Goal: Task Accomplishment & Management: Manage account settings

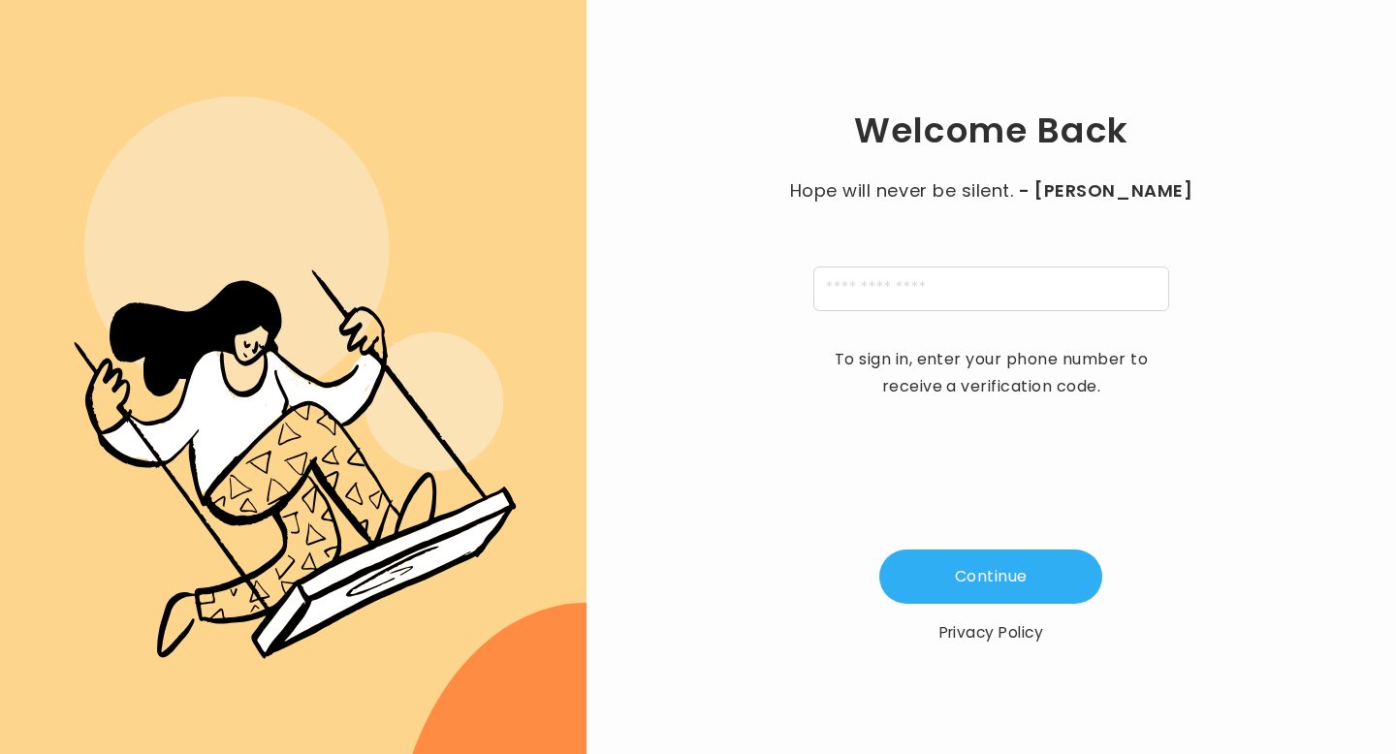
type input "**********"
click at [986, 588] on button "Continue" at bounding box center [990, 577] width 223 height 54
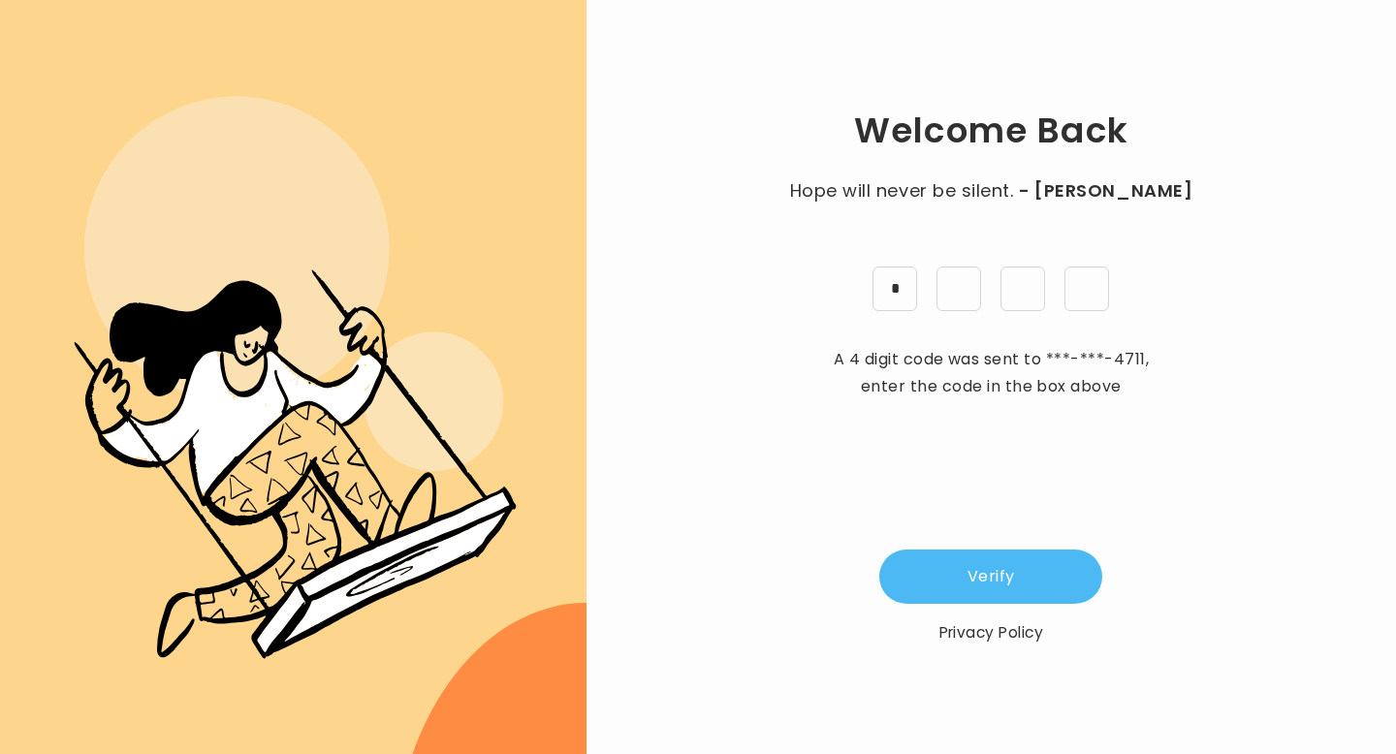
type input "*"
click at [1027, 594] on button "Verify" at bounding box center [990, 577] width 223 height 54
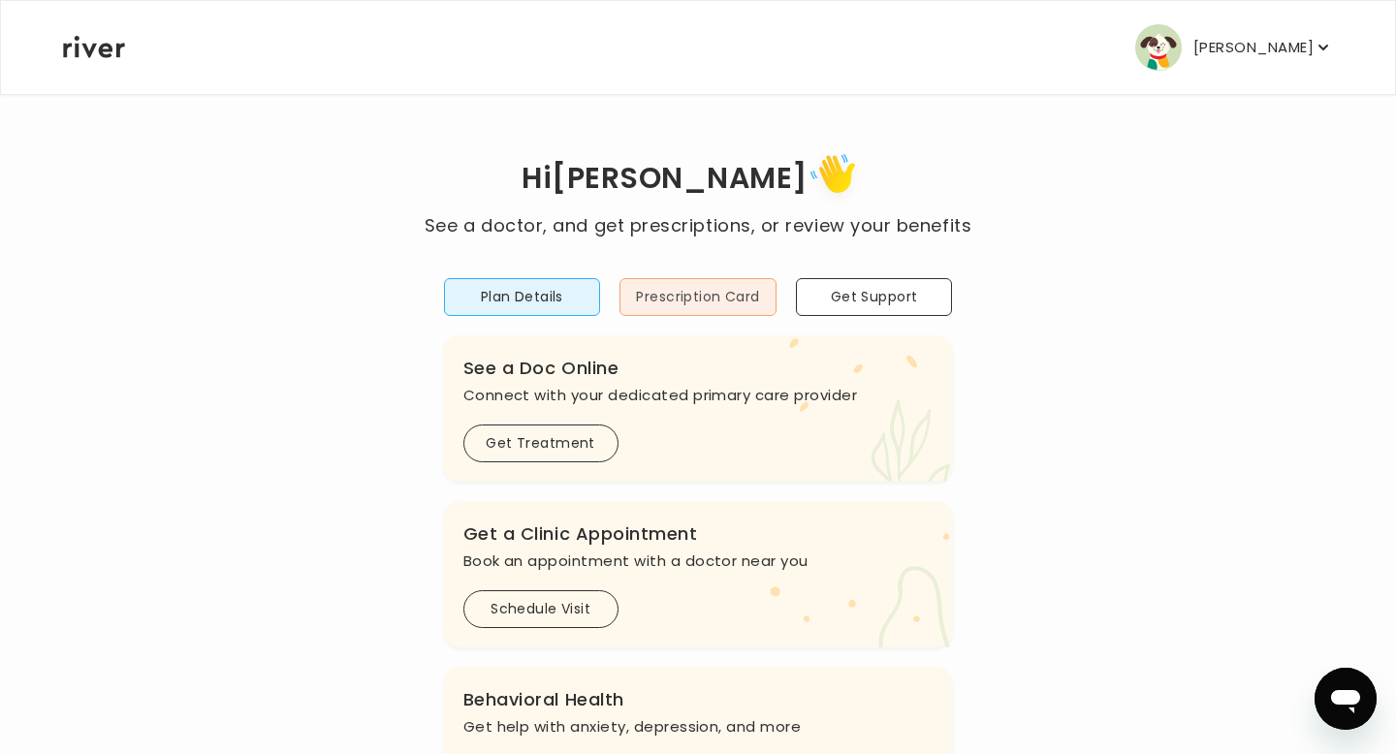
click at [725, 307] on button "Prescription Card" at bounding box center [697, 297] width 157 height 38
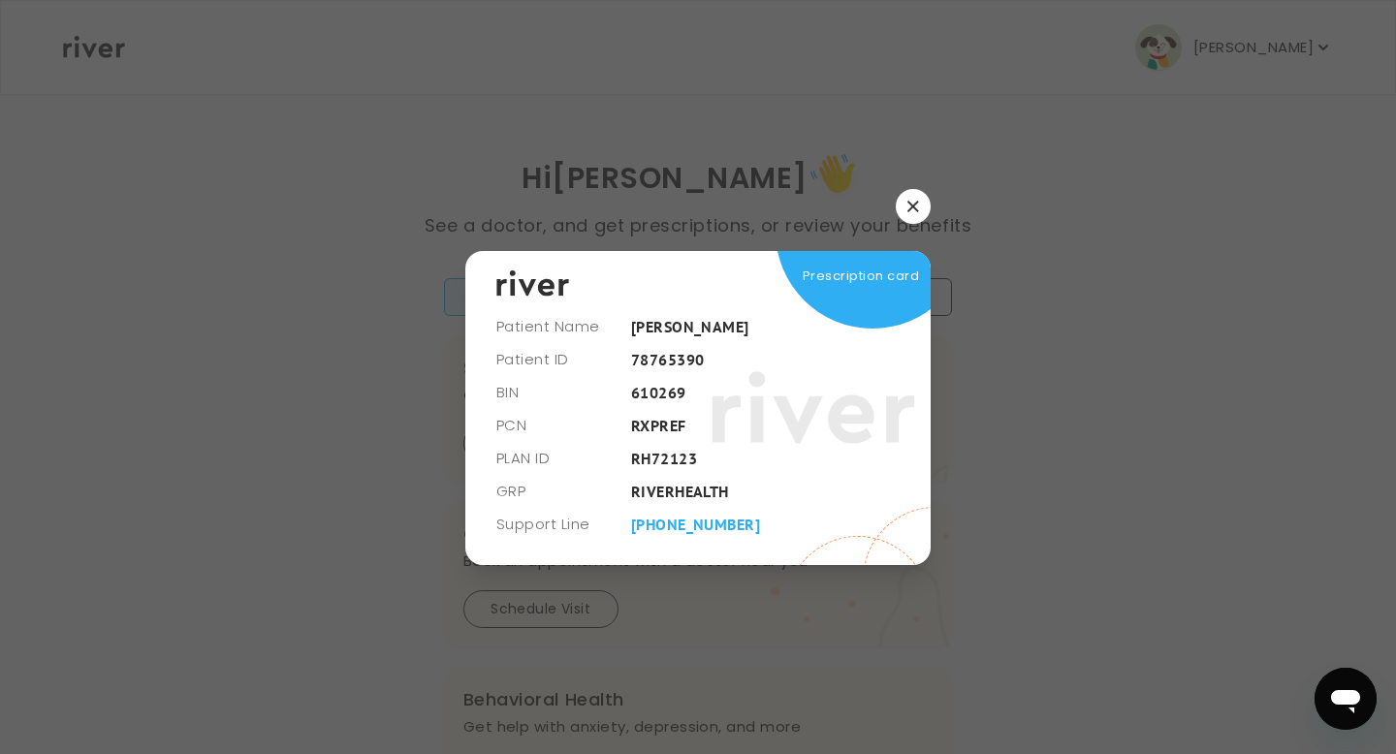
click at [919, 204] on button "button" at bounding box center [913, 206] width 35 height 35
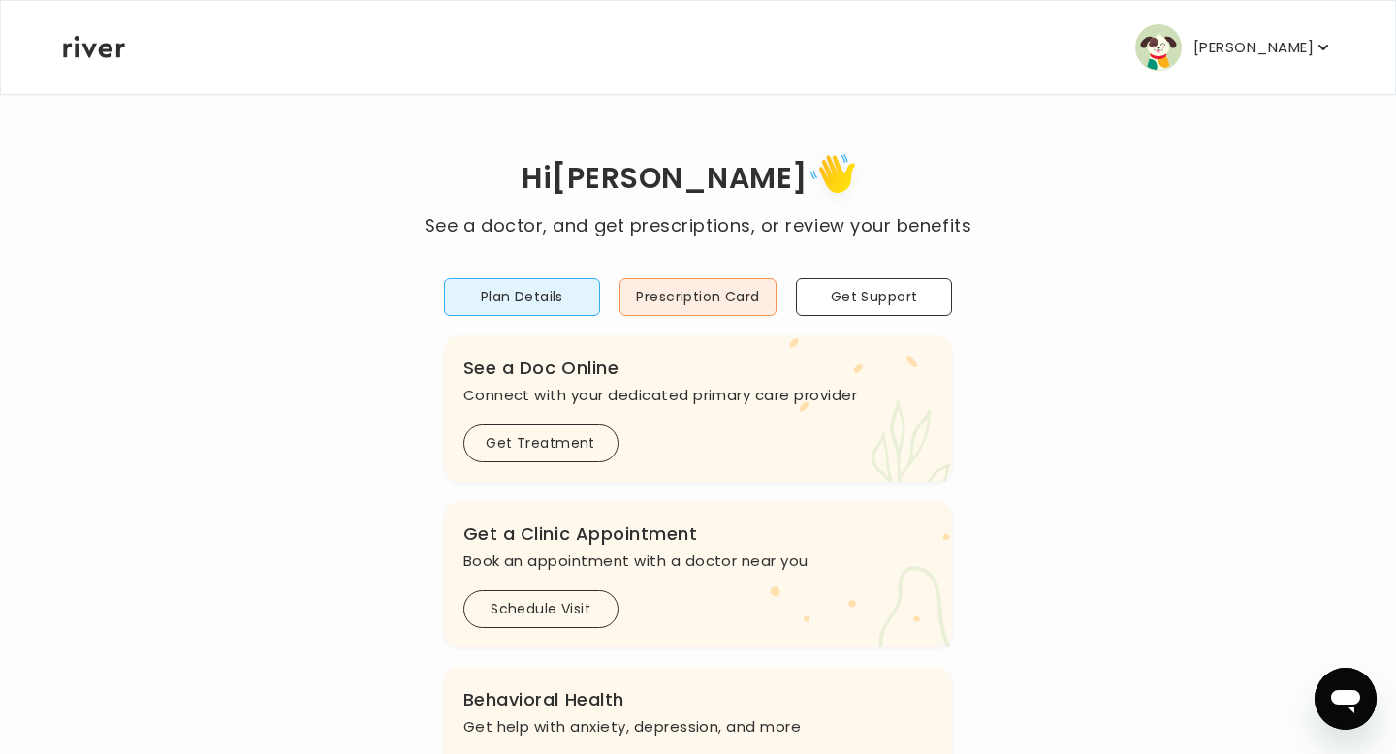
click at [1268, 40] on p "[PERSON_NAME]" at bounding box center [1253, 47] width 120 height 27
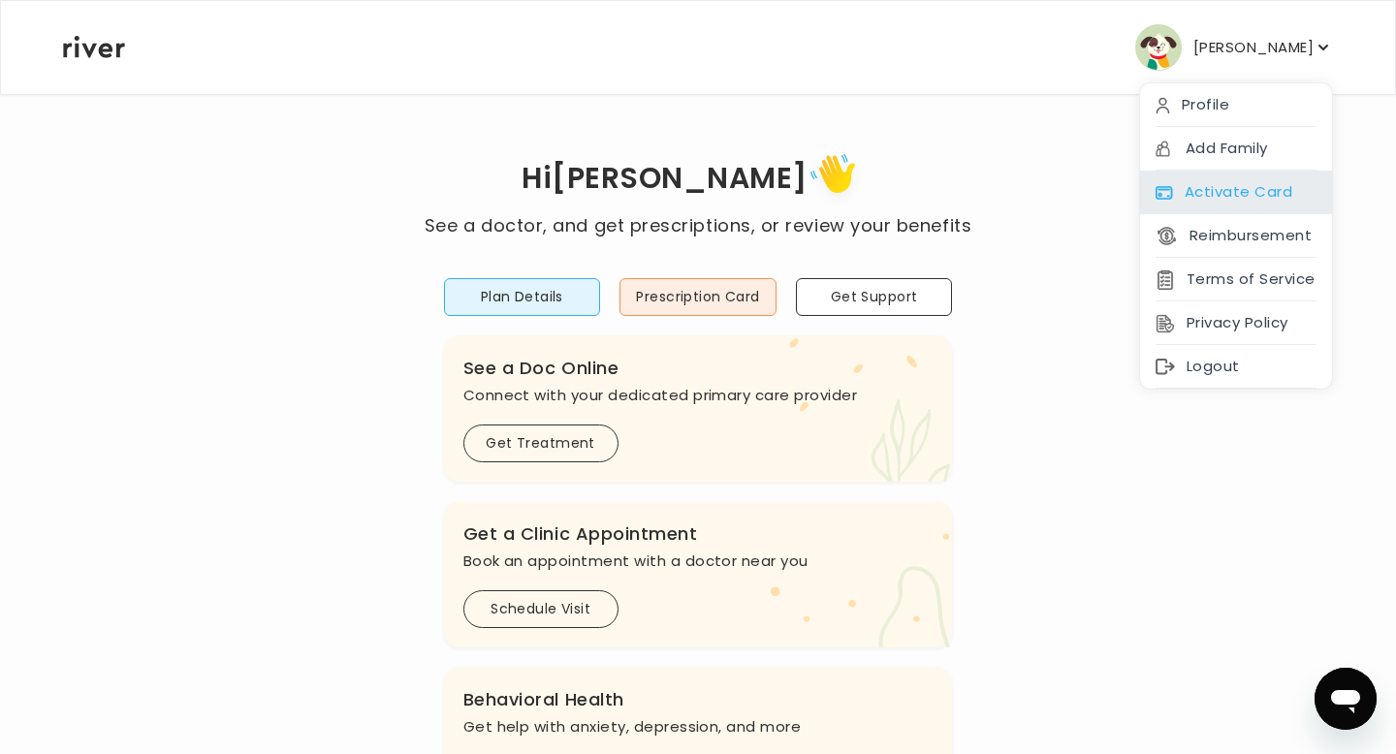
click at [1236, 189] on div "Activate Card" at bounding box center [1236, 193] width 192 height 44
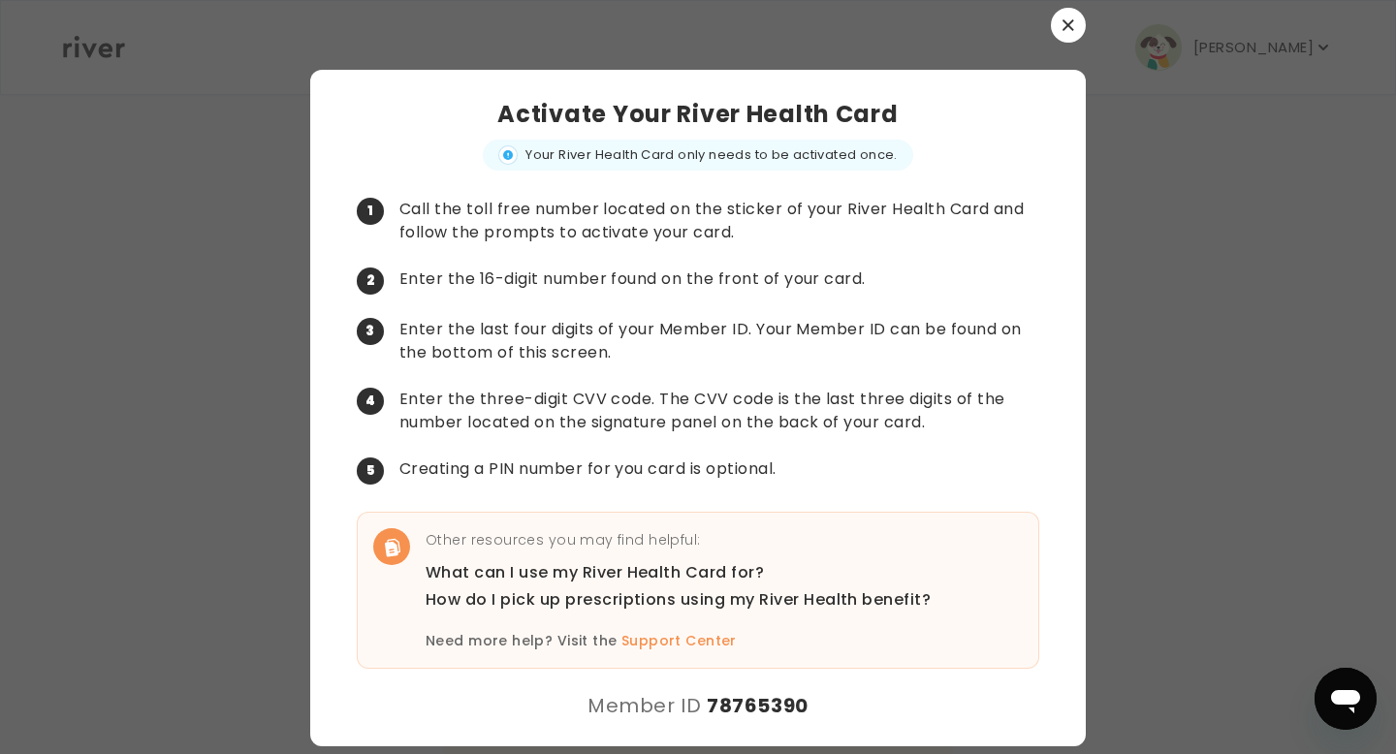
click at [1072, 38] on button "button" at bounding box center [1068, 25] width 35 height 35
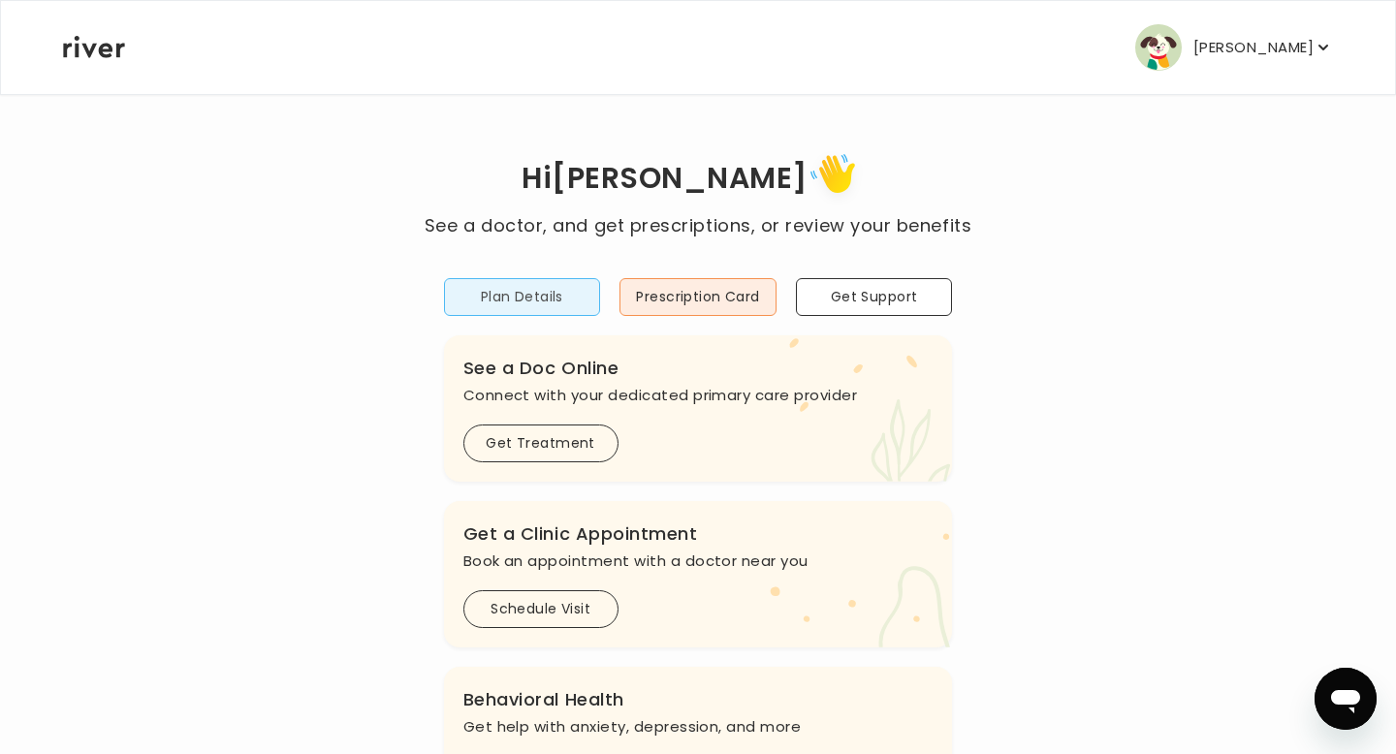
click at [542, 299] on button "Plan Details" at bounding box center [522, 297] width 157 height 38
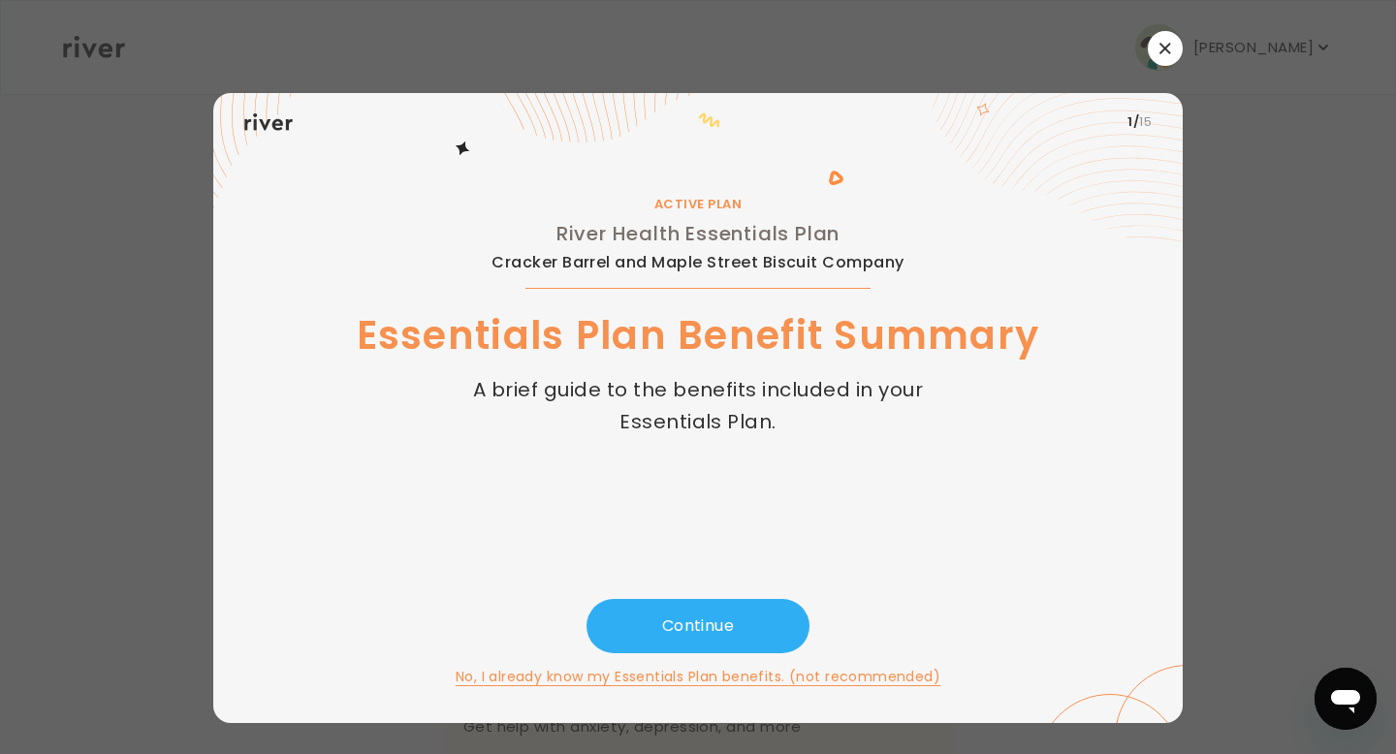
click at [1171, 52] on button "button" at bounding box center [1165, 48] width 35 height 35
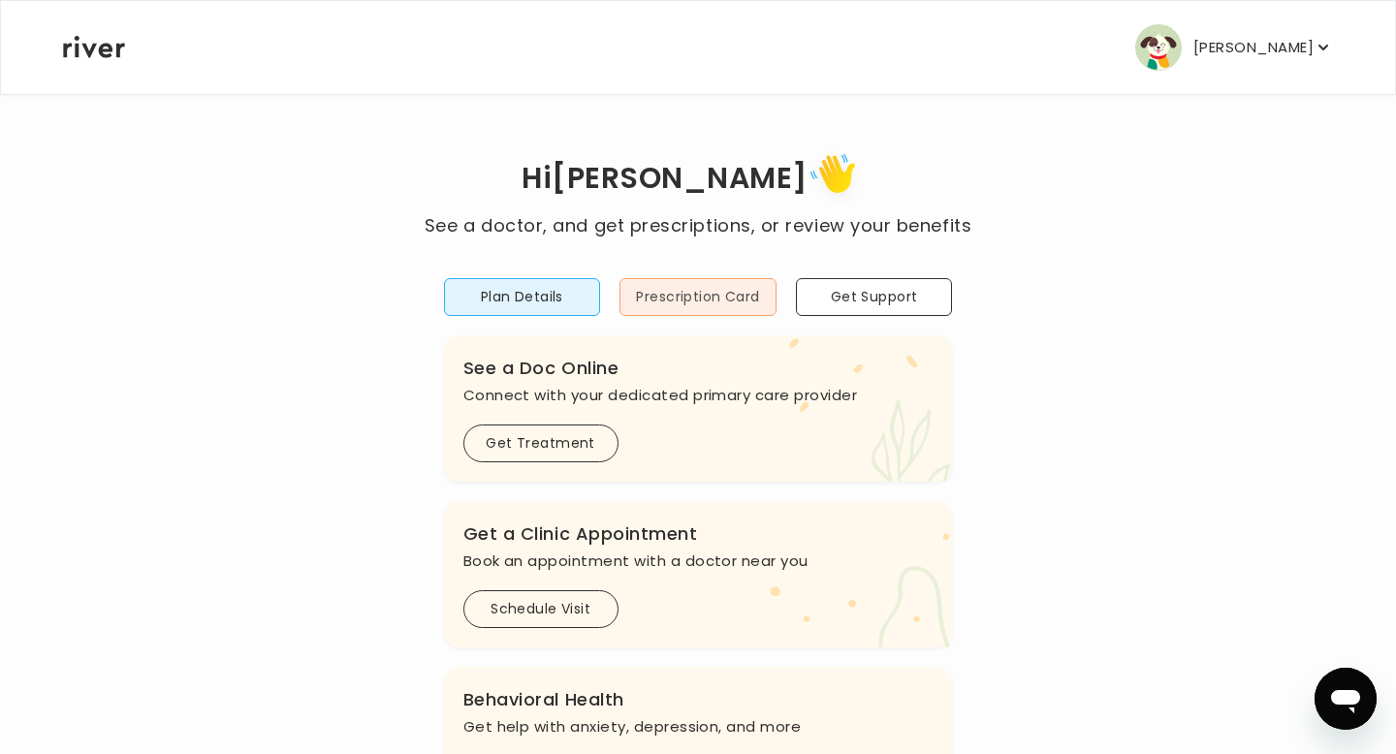
click at [703, 308] on button "Prescription Card" at bounding box center [697, 297] width 157 height 38
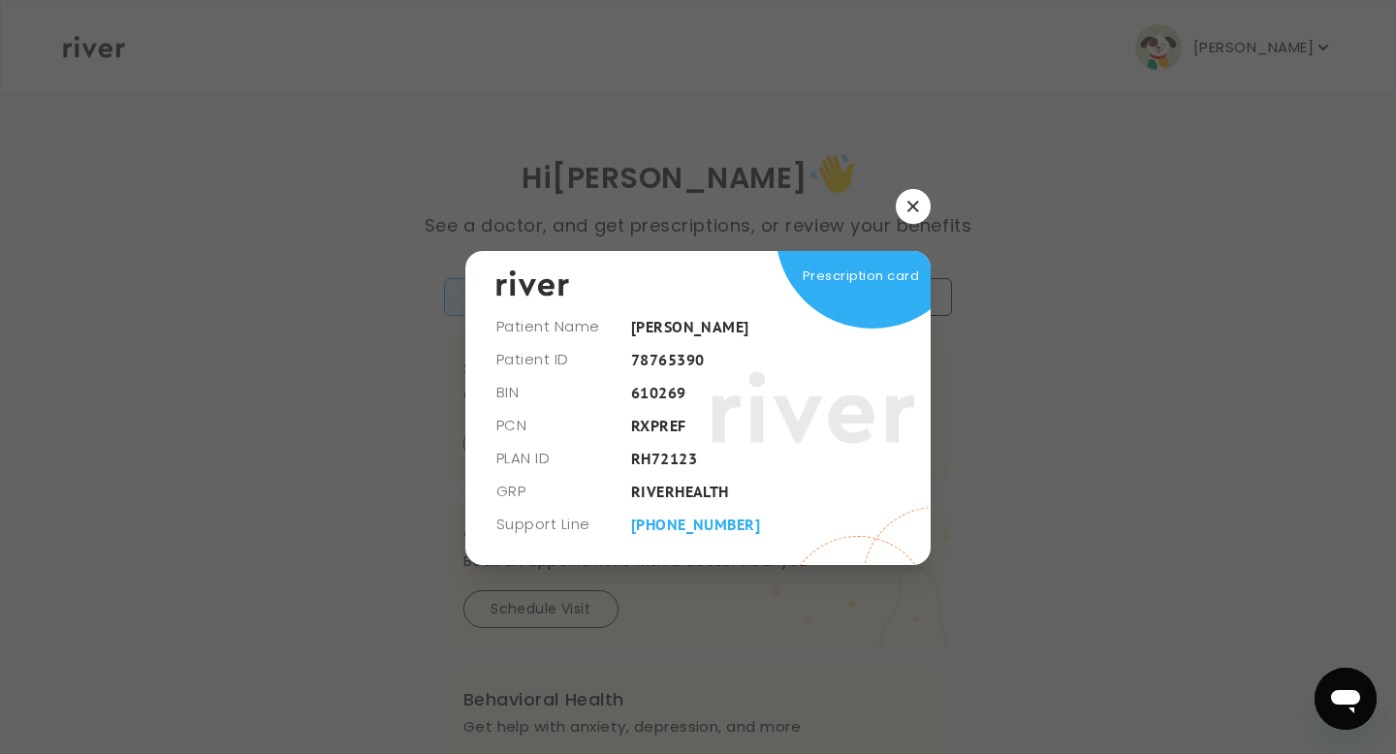
click at [915, 210] on icon "button" at bounding box center [912, 207] width 11 height 11
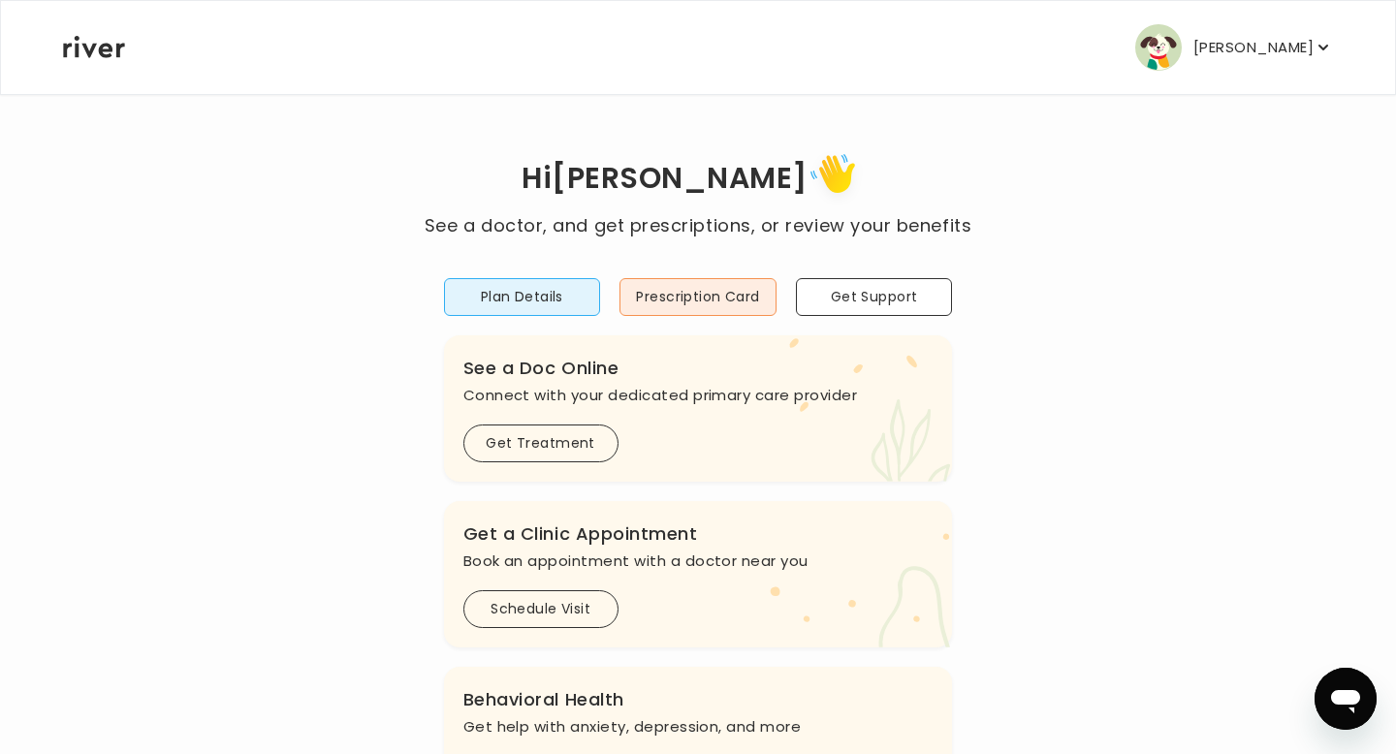
click at [1289, 62] on button "[PERSON_NAME]" at bounding box center [1234, 47] width 198 height 47
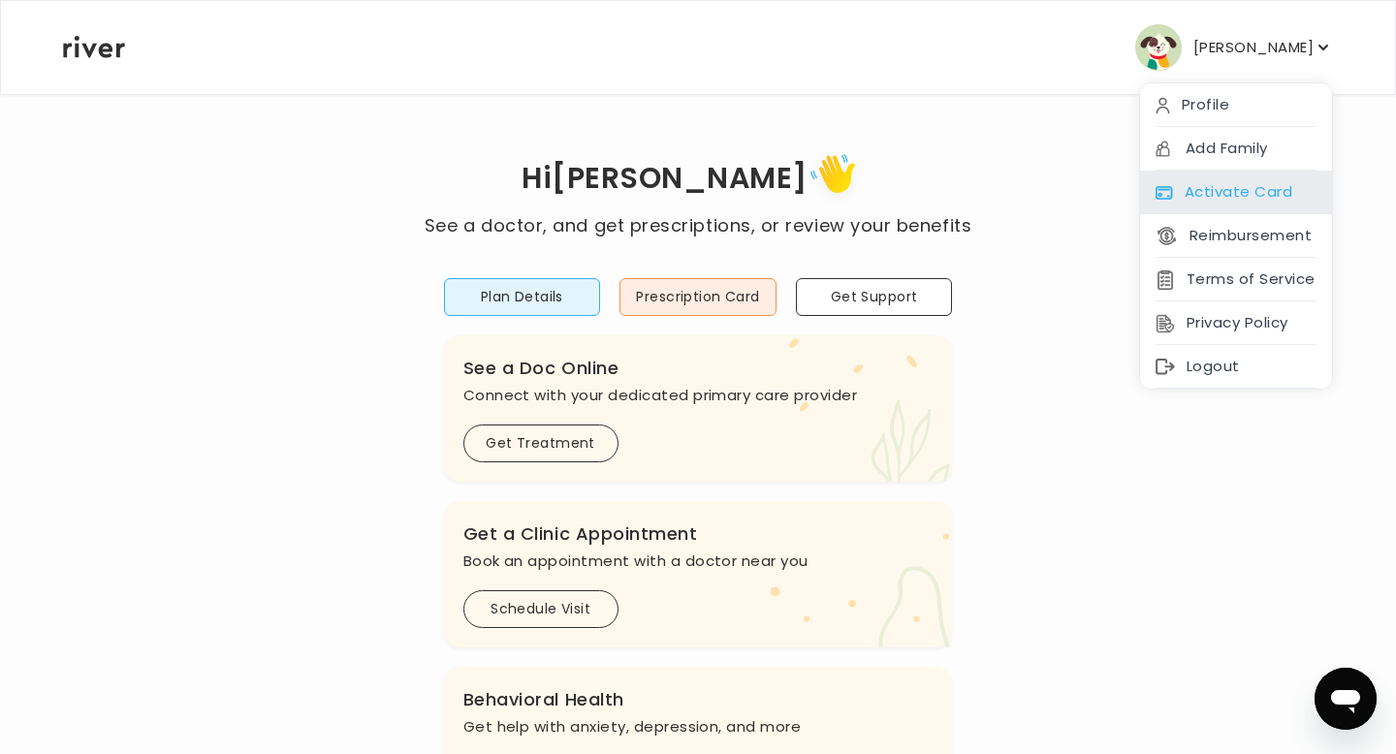
click at [1240, 199] on div "Activate Card" at bounding box center [1236, 193] width 192 height 44
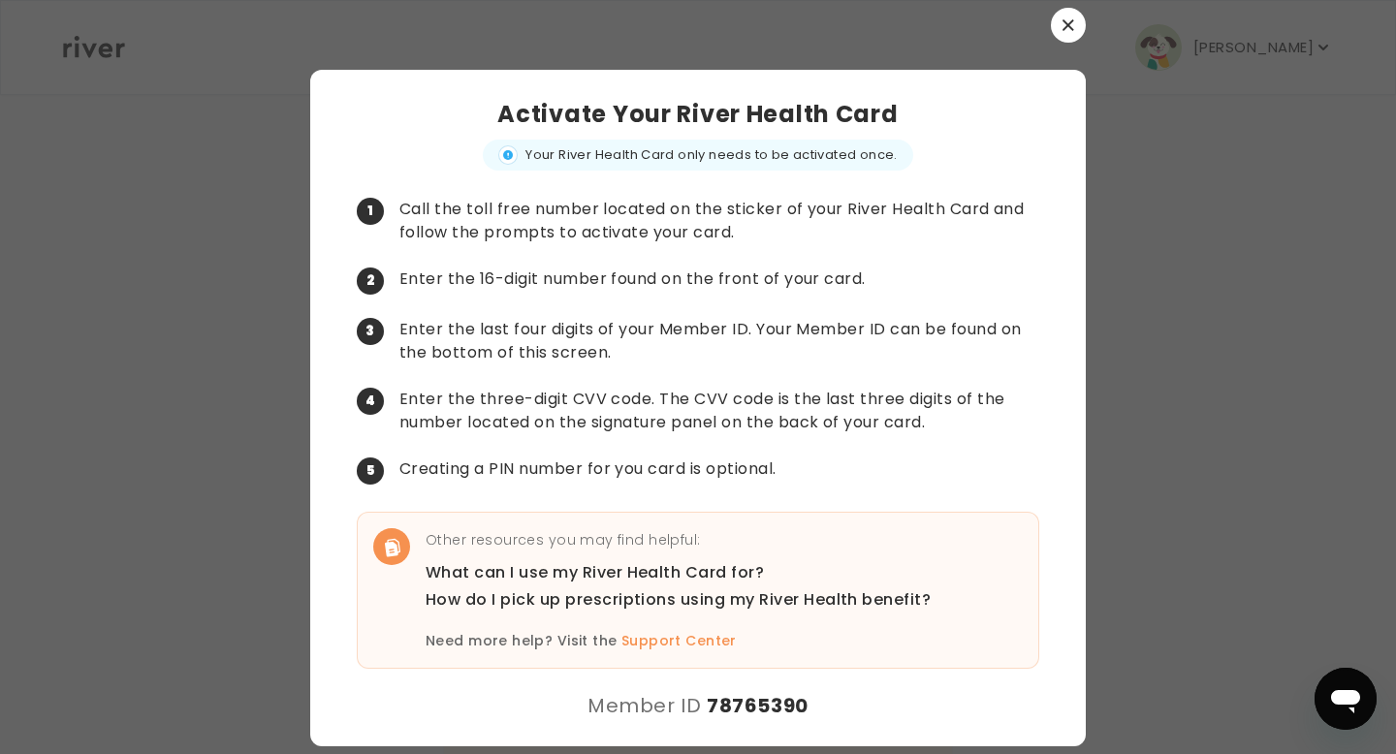
click at [1068, 32] on button "button" at bounding box center [1068, 25] width 35 height 35
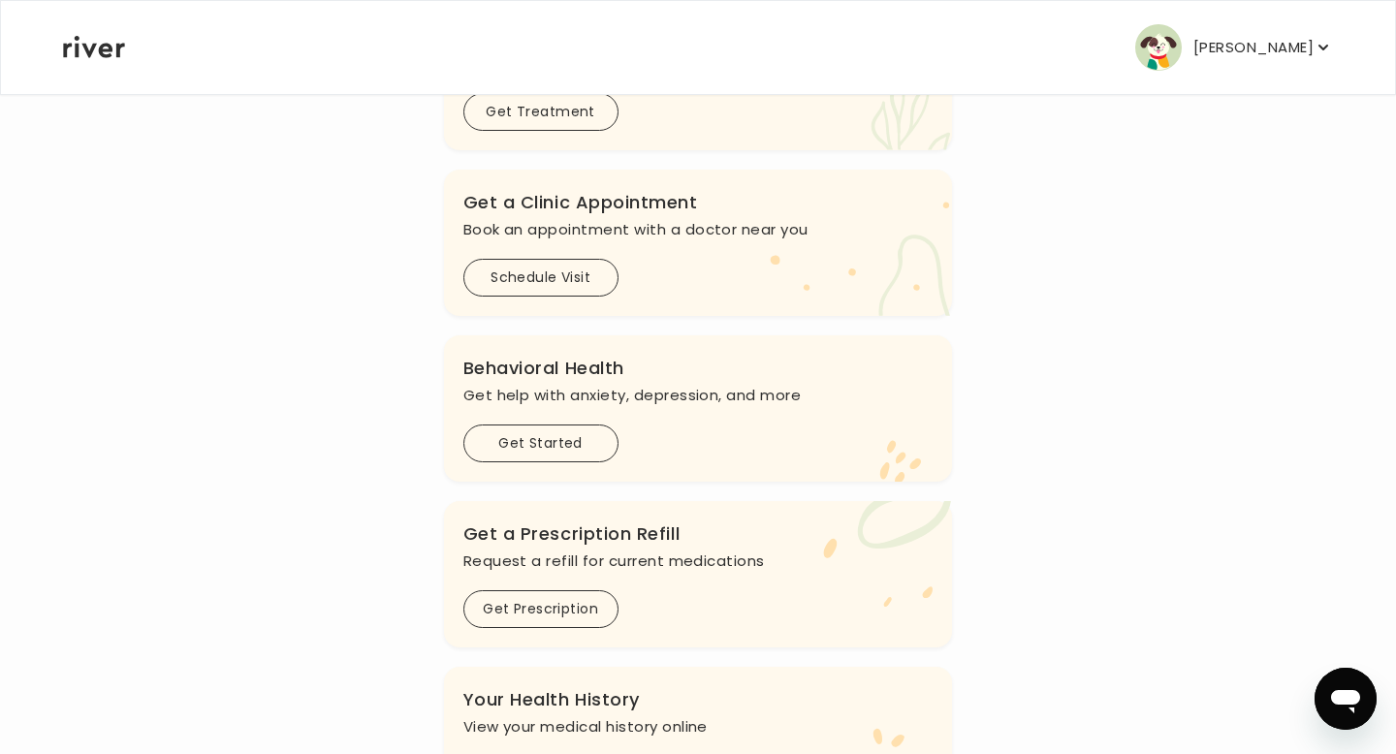
scroll to position [329, 0]
click at [552, 298] on button "Schedule Visit" at bounding box center [540, 281] width 155 height 38
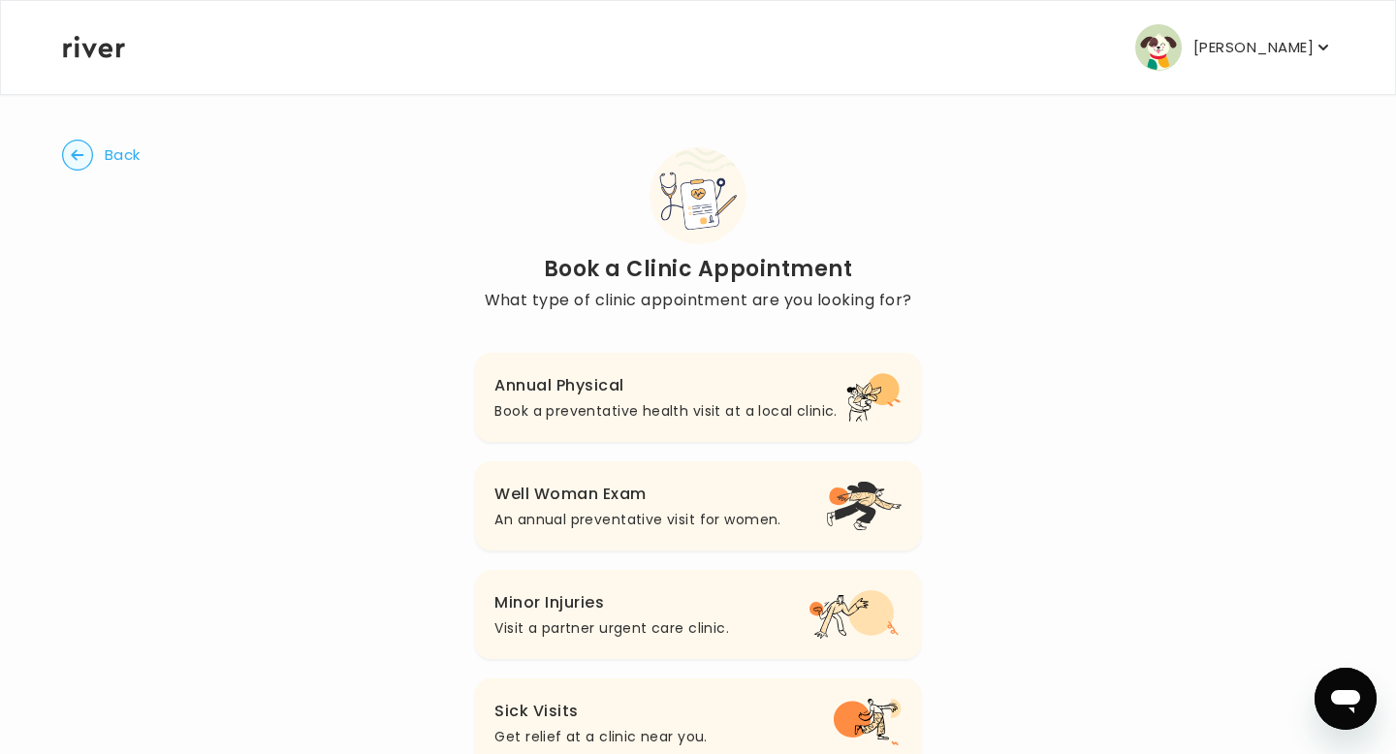
click at [601, 401] on p "Book a preventative health visit at a local clinic." at bounding box center [665, 410] width 342 height 23
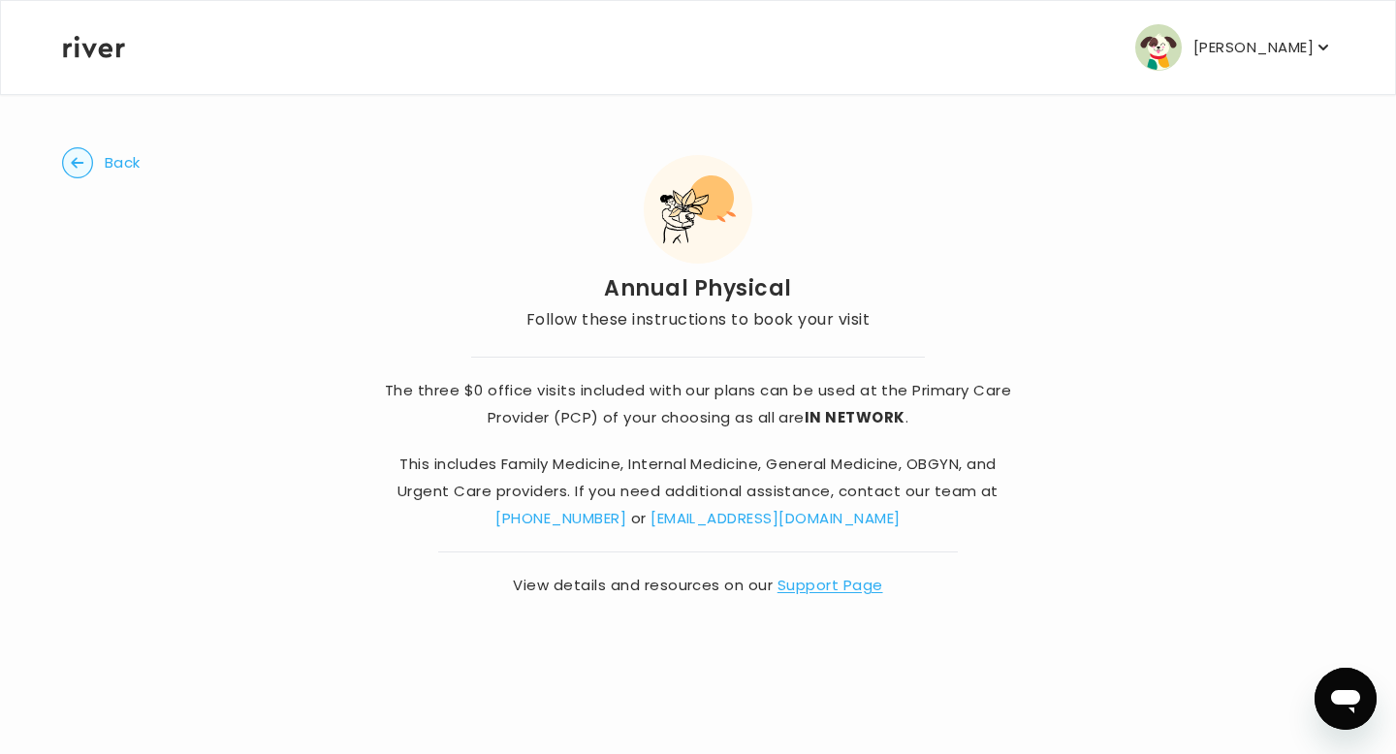
click at [823, 588] on link "Support Page" at bounding box center [830, 585] width 106 height 20
click at [85, 161] on circle "button" at bounding box center [78, 163] width 30 height 30
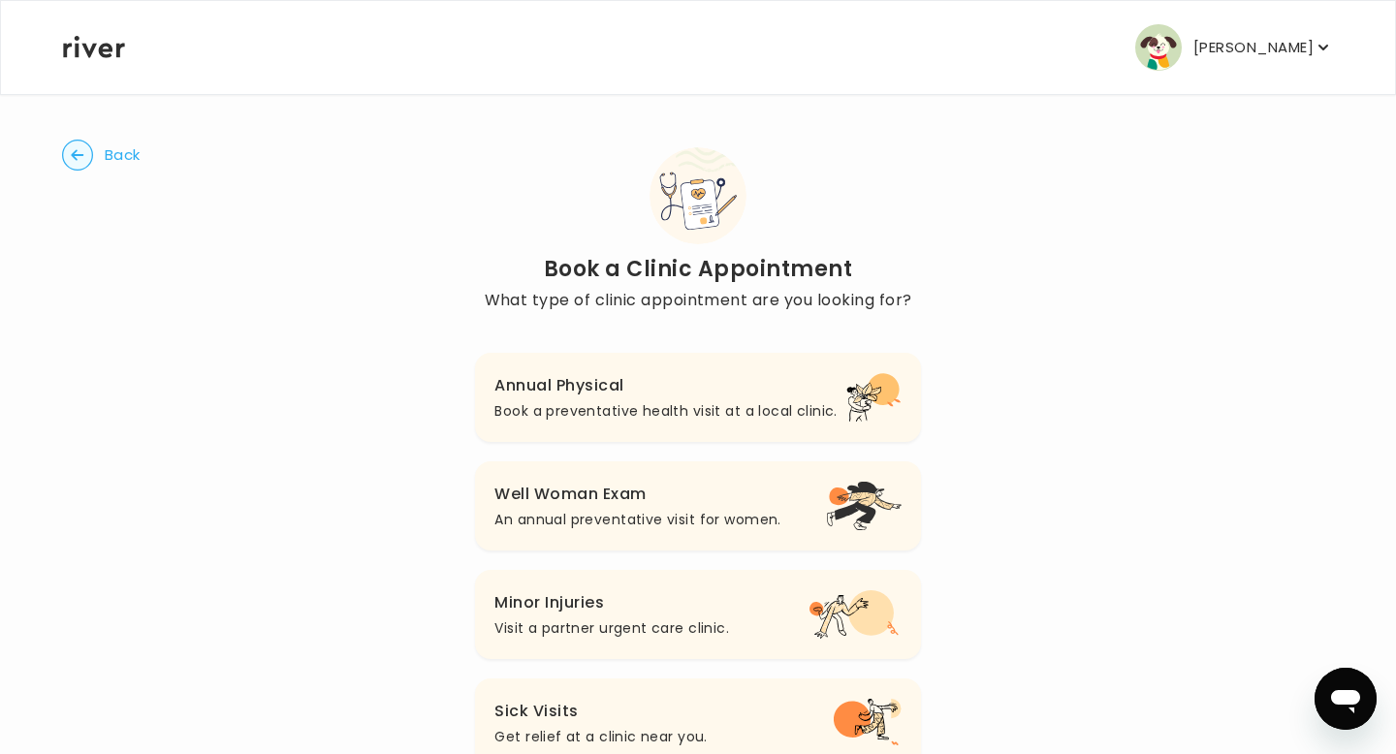
scroll to position [68, 0]
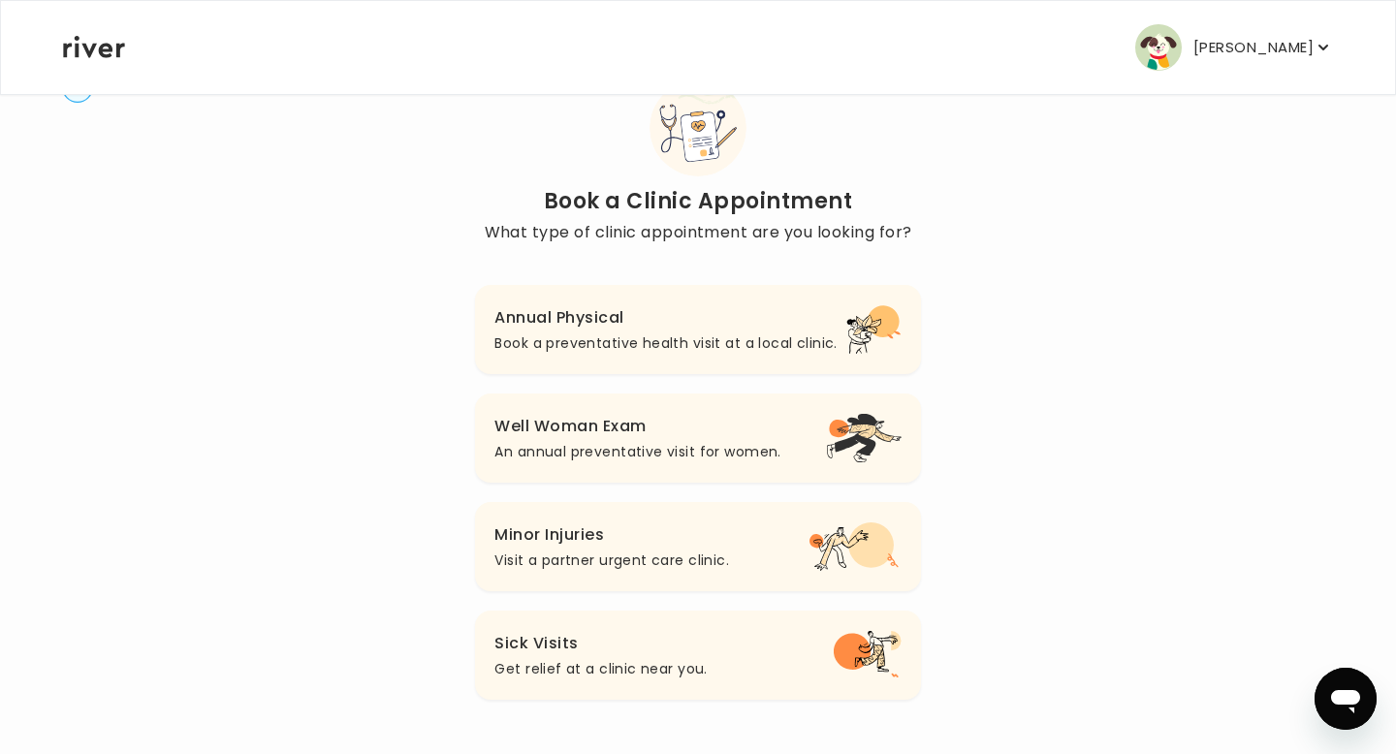
click at [588, 450] on p "An annual preventative visit for women." at bounding box center [637, 451] width 286 height 23
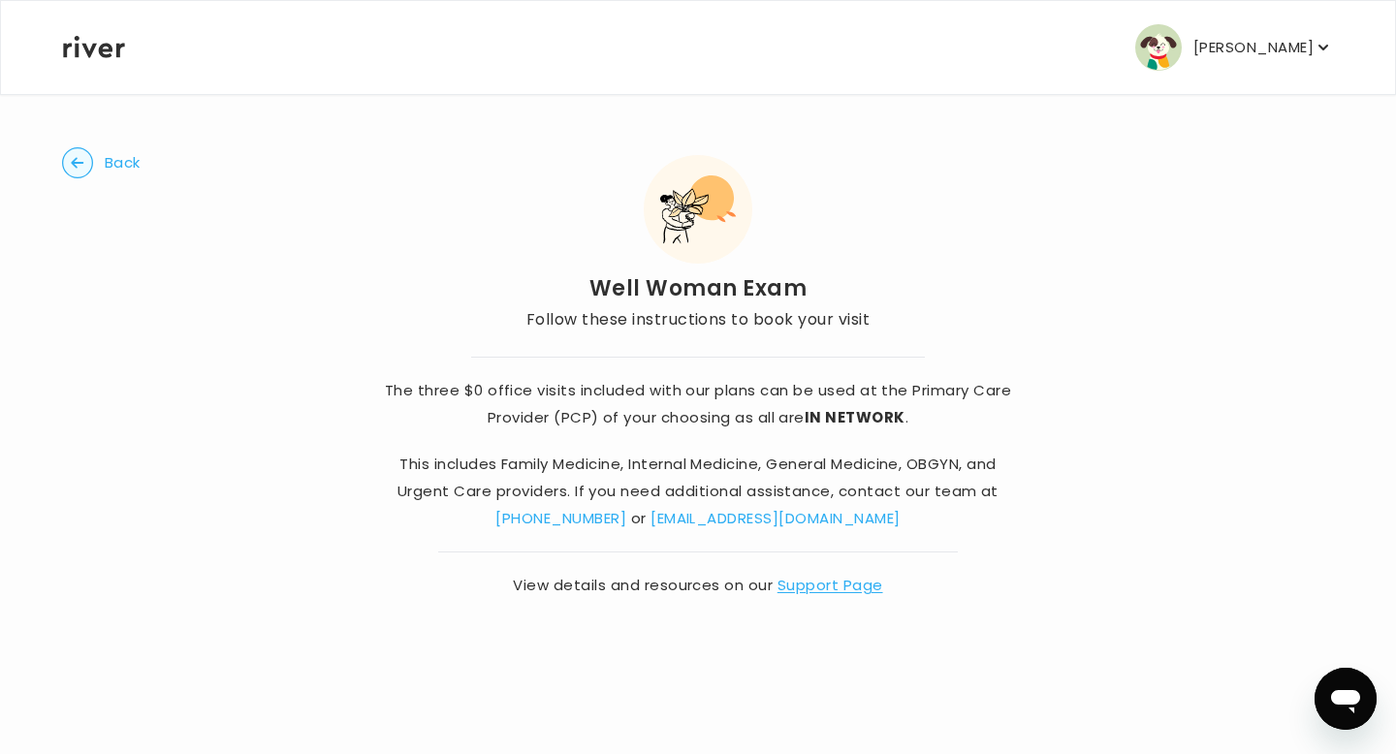
click at [81, 169] on circle "button" at bounding box center [78, 163] width 30 height 30
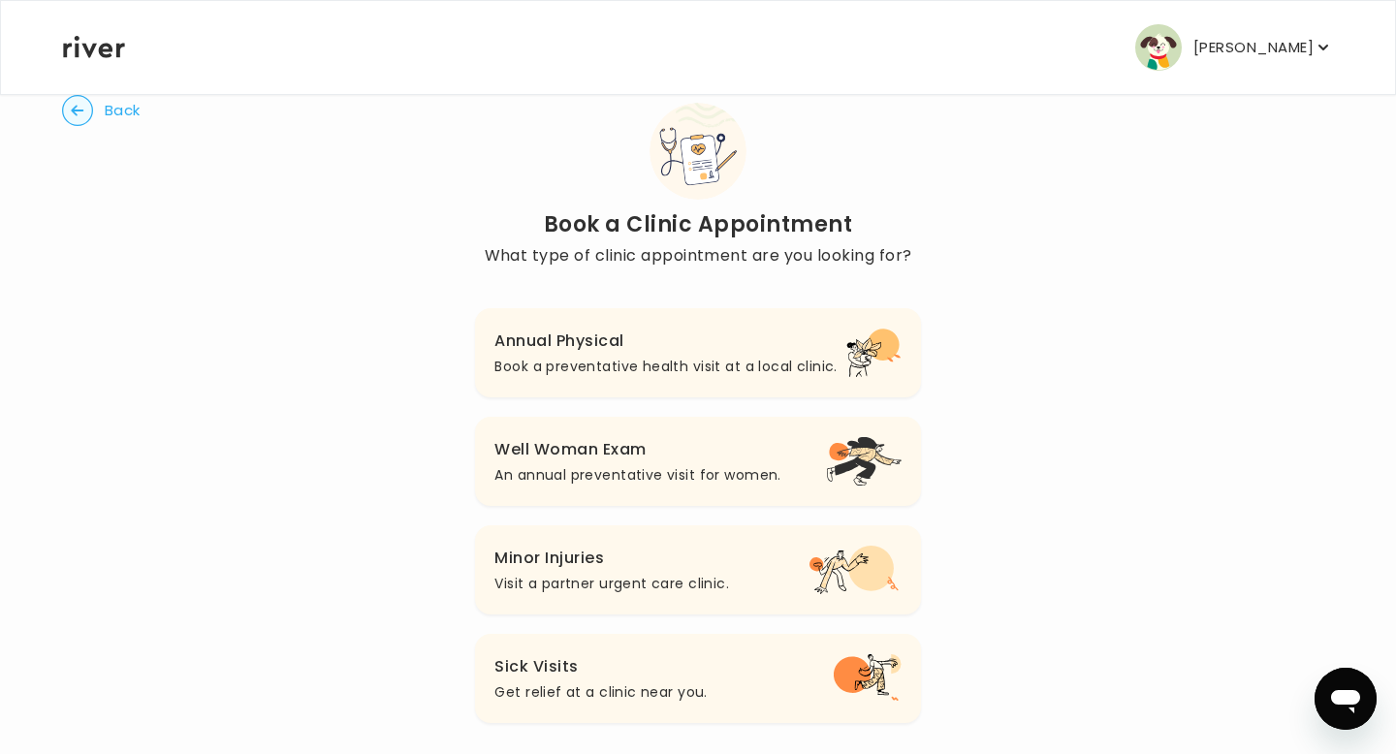
scroll to position [68, 0]
